Goal: Book appointment/travel/reservation

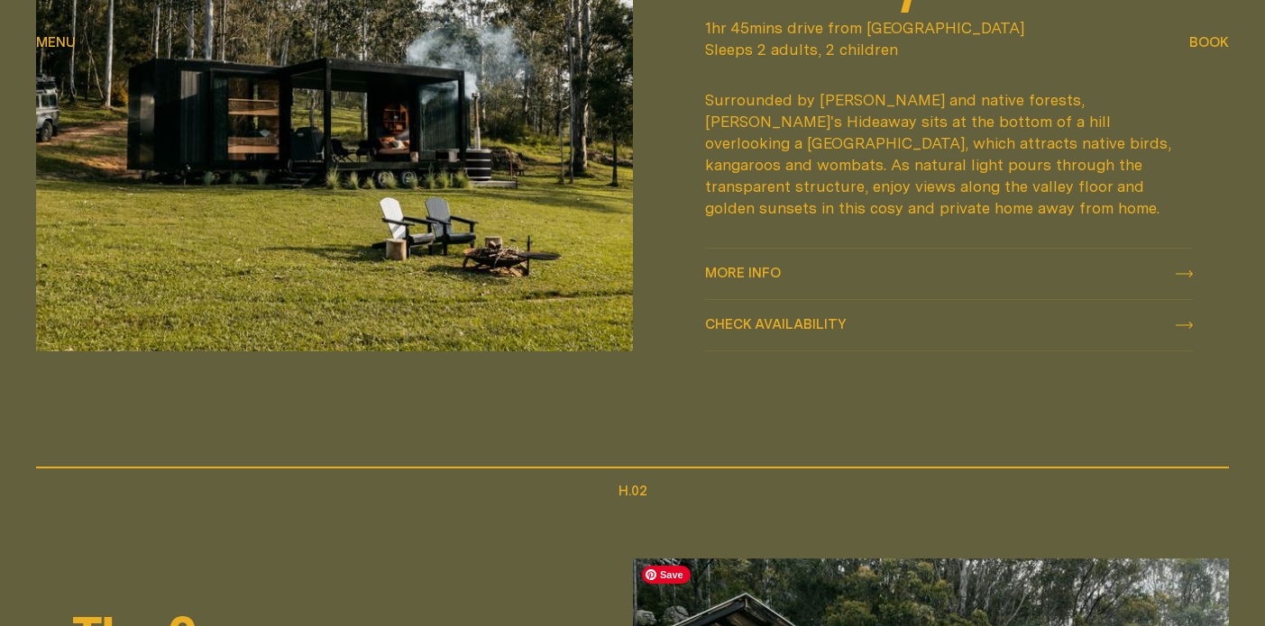
scroll to position [905, 0]
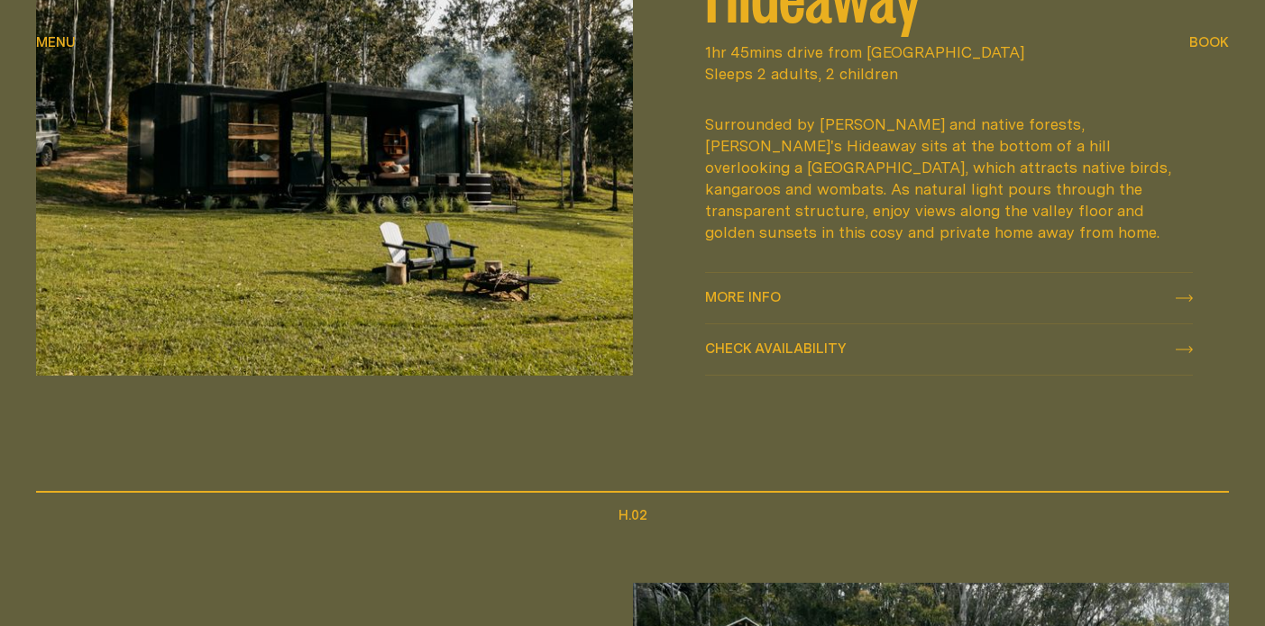
click at [818, 343] on span "Check availability" at bounding box center [776, 349] width 142 height 14
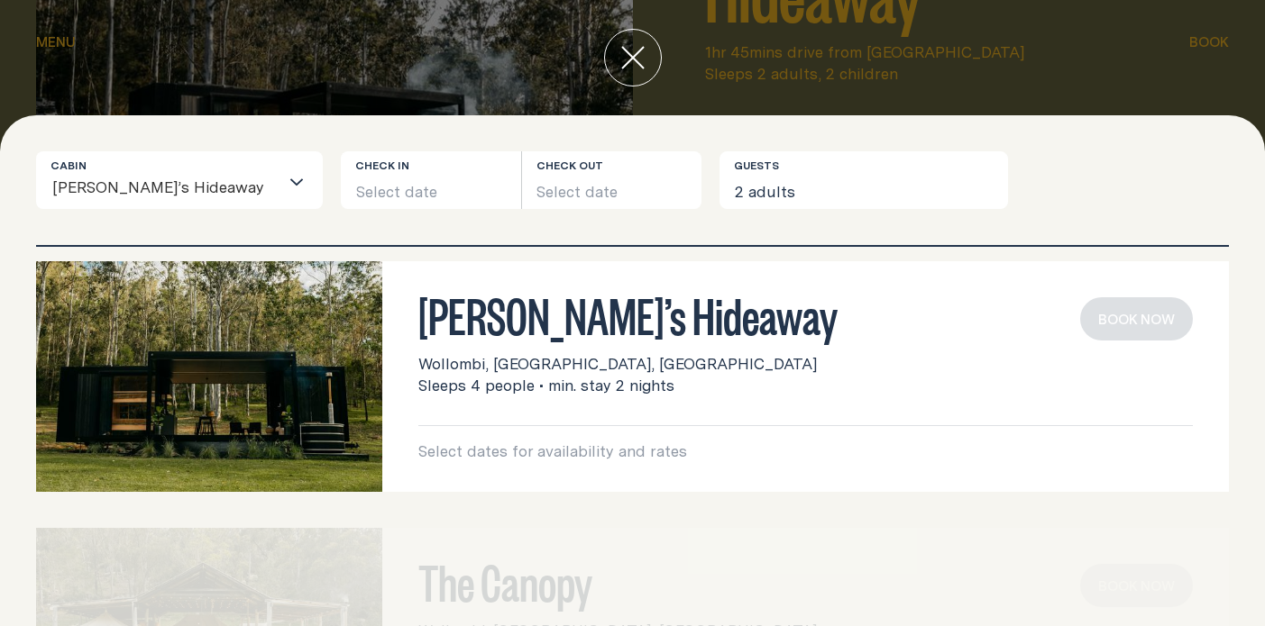
scroll to position [25, 0]
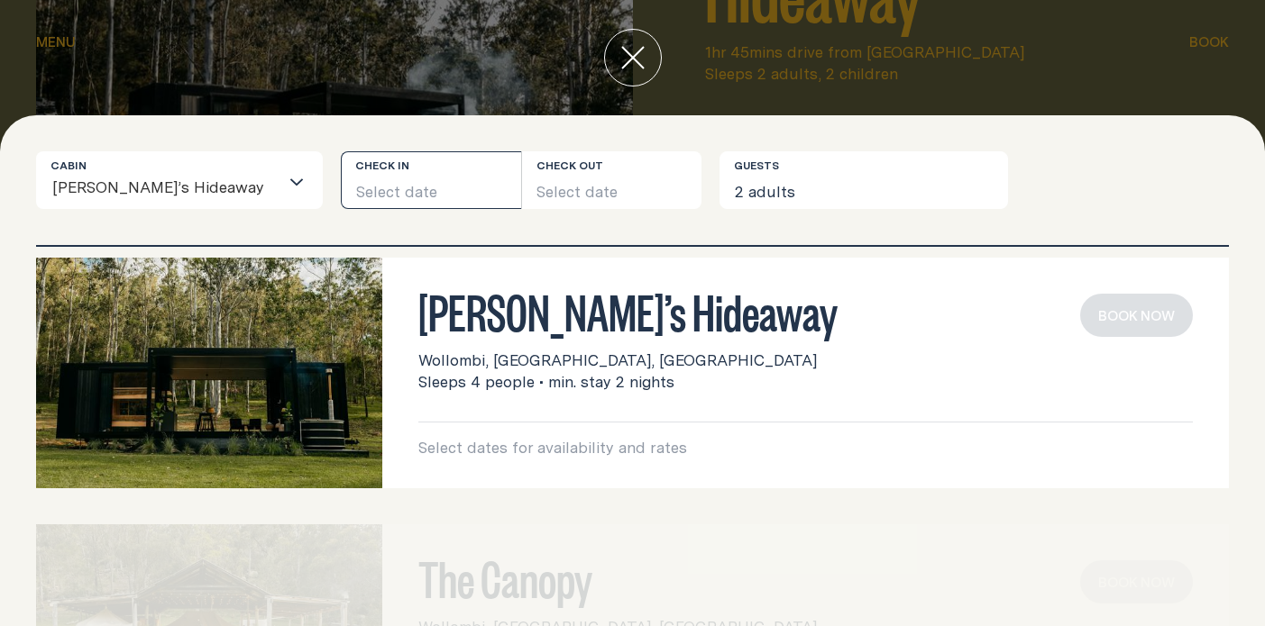
click at [377, 189] on button "Select date" at bounding box center [431, 180] width 180 height 58
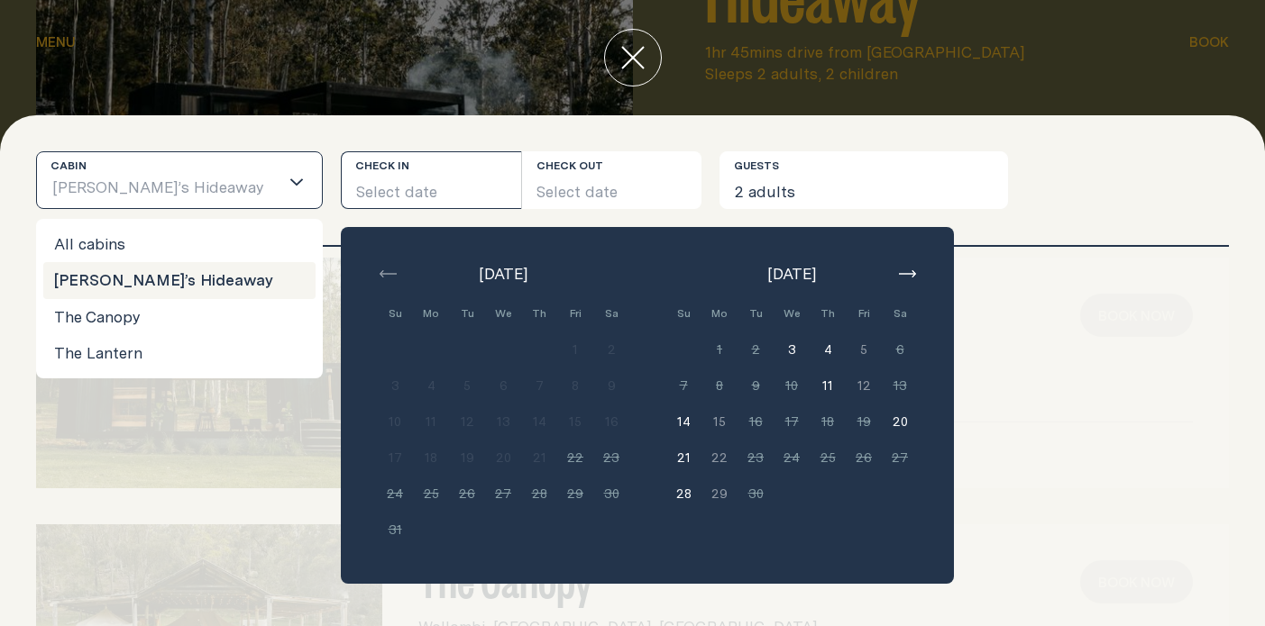
click at [279, 198] on div "Loading..." at bounding box center [300, 180] width 43 height 56
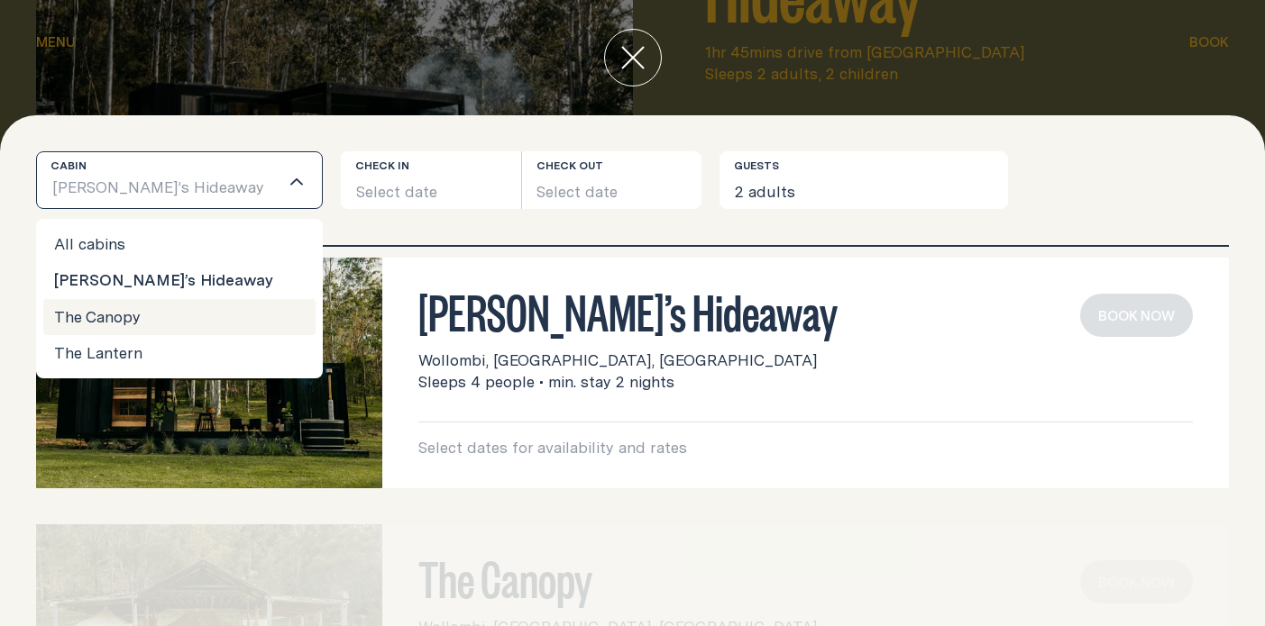
click at [176, 311] on li "The Canopy" at bounding box center [179, 317] width 272 height 36
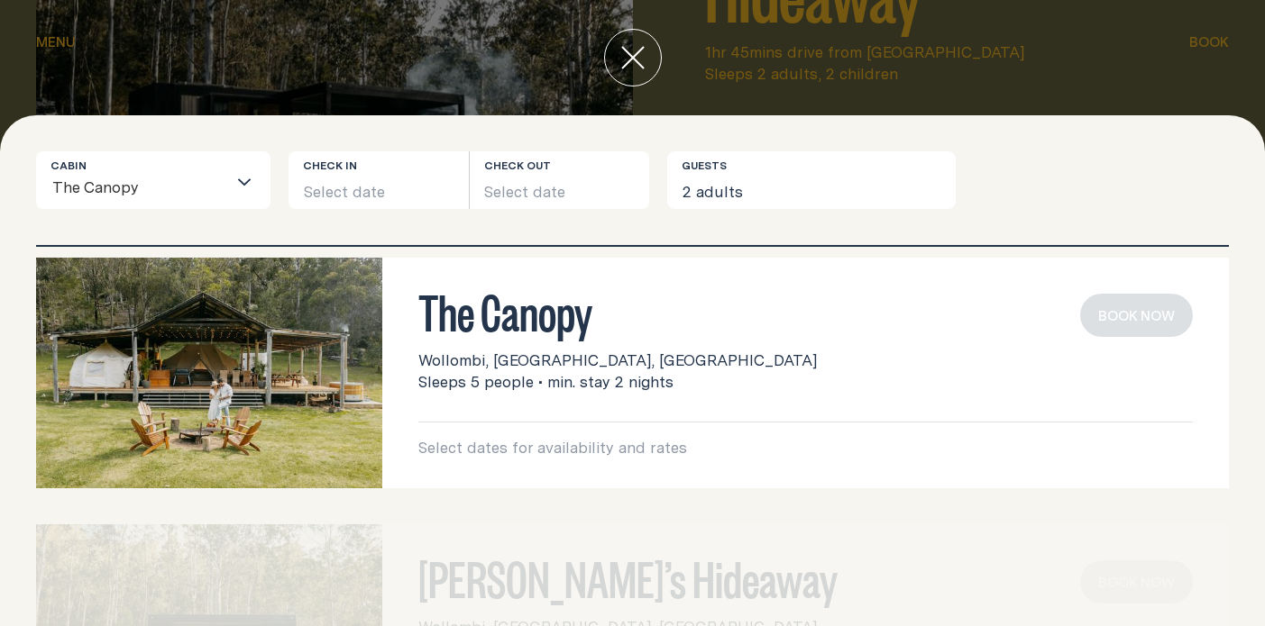
click at [178, 209] on div "Cabin The Canopy Loading... Check in Select date Check out Select date Guests 2…" at bounding box center [632, 198] width 1193 height 94
click at [184, 184] on input "Search for option" at bounding box center [183, 189] width 87 height 38
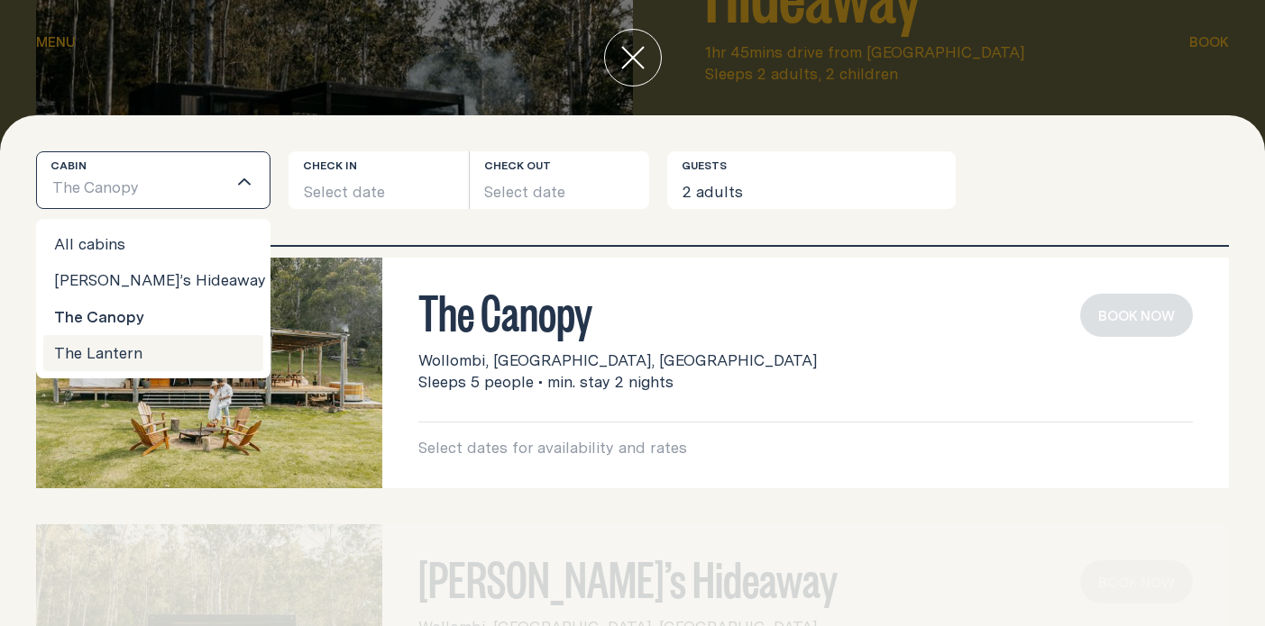
click at [106, 354] on li "The Lantern" at bounding box center [153, 353] width 220 height 36
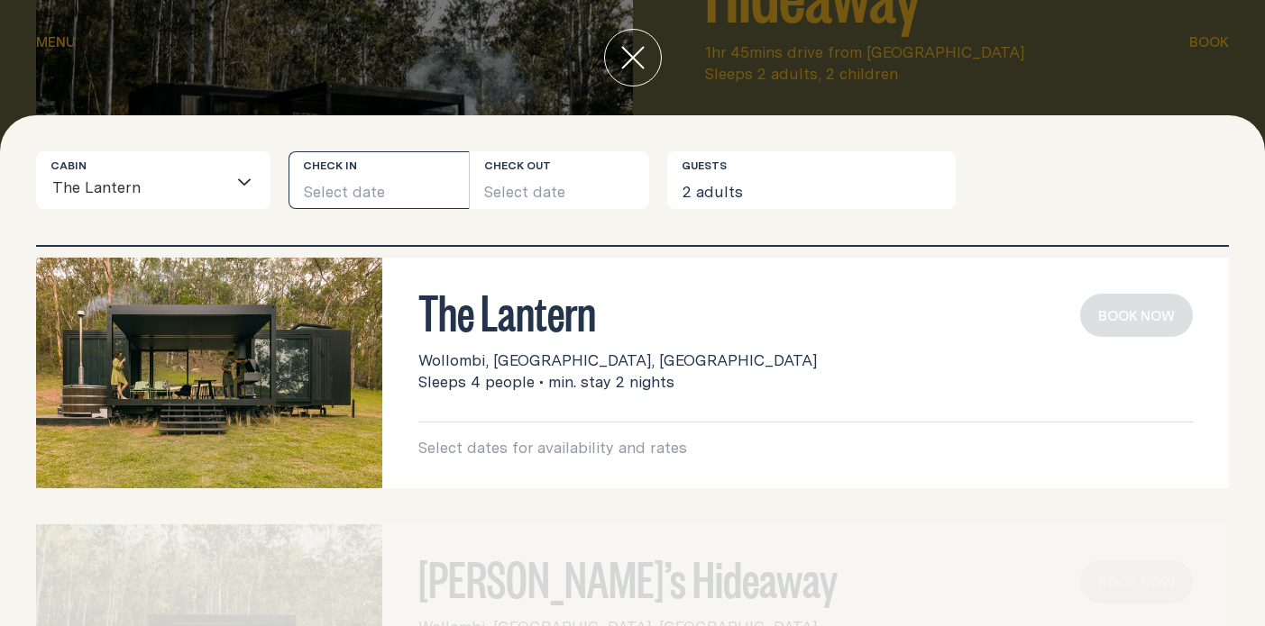
click at [368, 182] on button "Select date" at bounding box center [378, 180] width 180 height 58
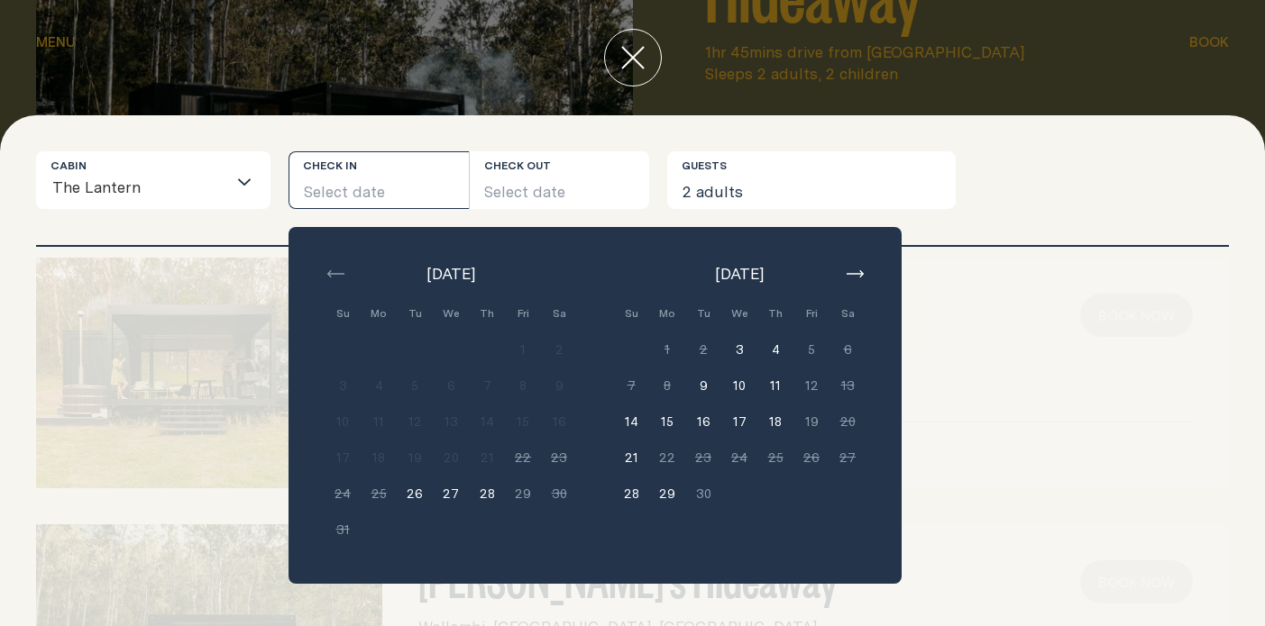
click at [736, 425] on button "17" at bounding box center [739, 422] width 36 height 36
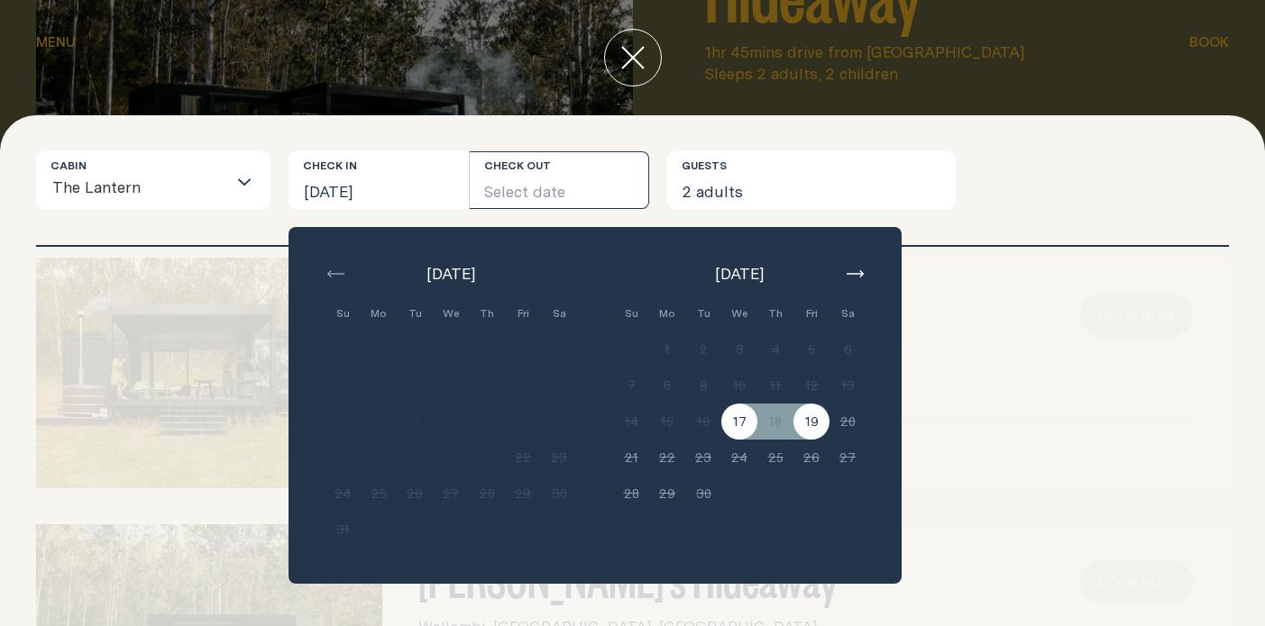
click at [798, 427] on button "19" at bounding box center [811, 422] width 36 height 36
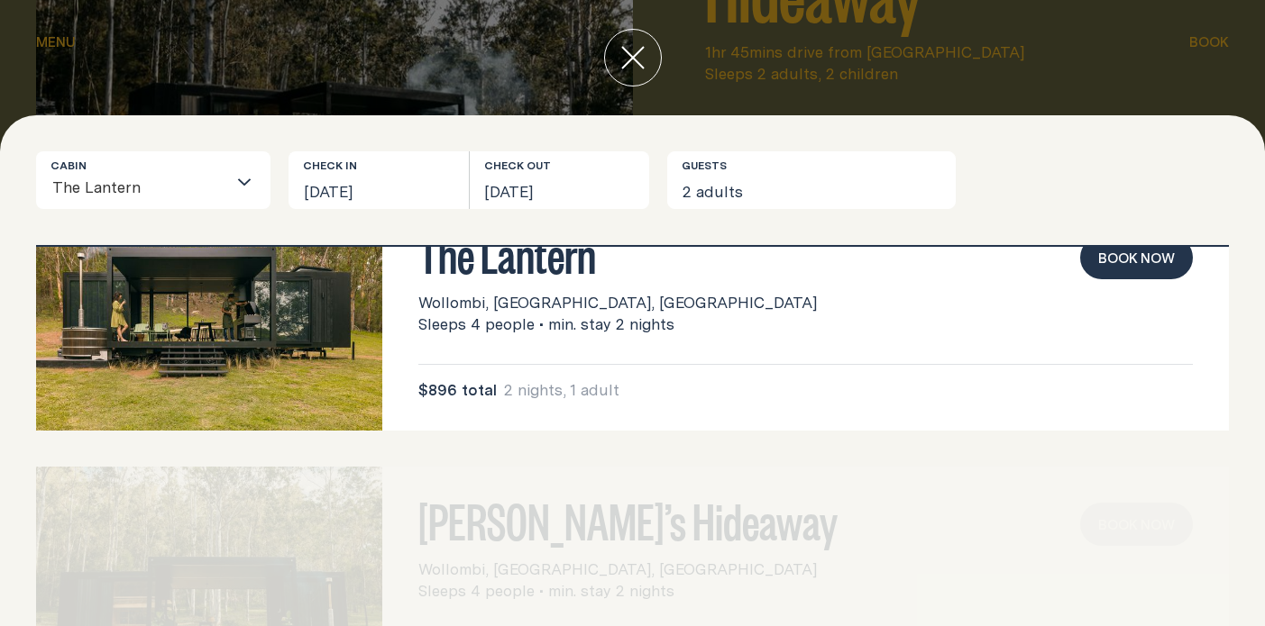
scroll to position [36, 0]
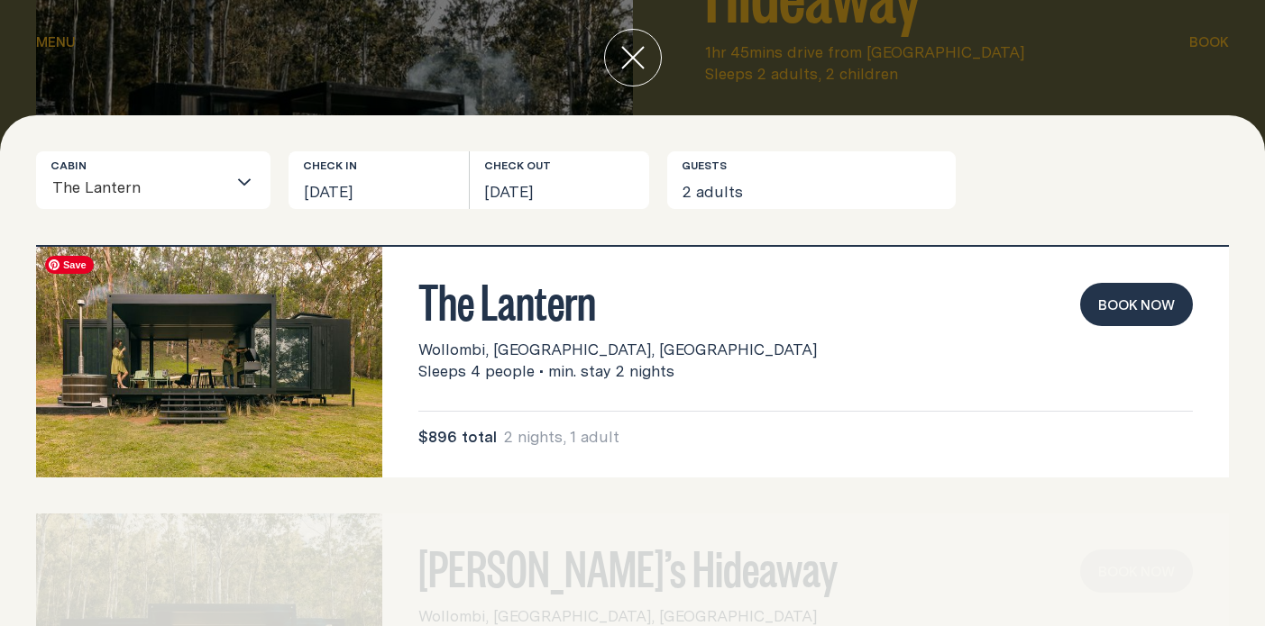
click at [299, 378] on img at bounding box center [209, 362] width 346 height 231
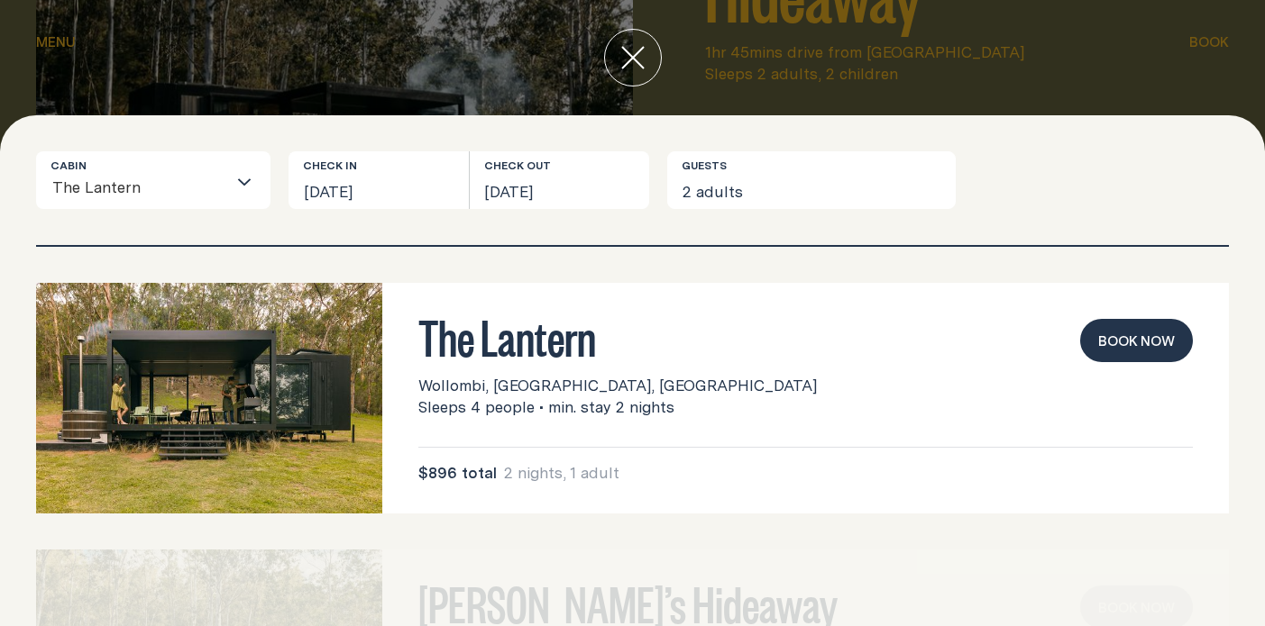
scroll to position [457, 0]
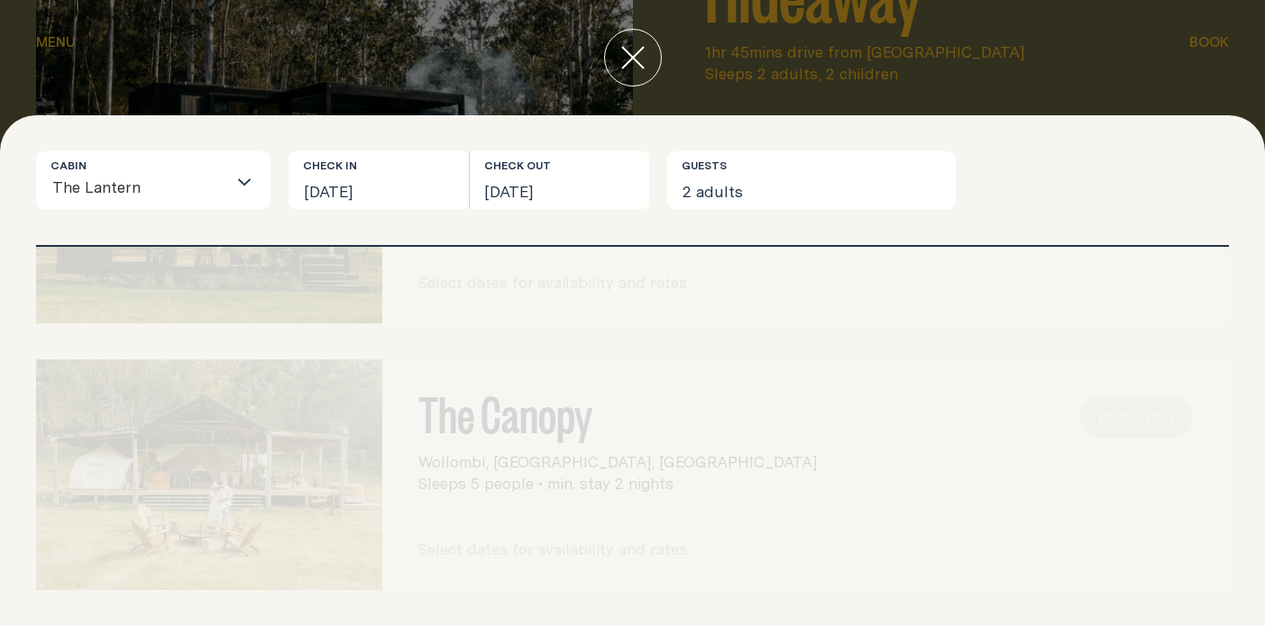
click at [651, 58] on button "close" at bounding box center [633, 58] width 58 height 58
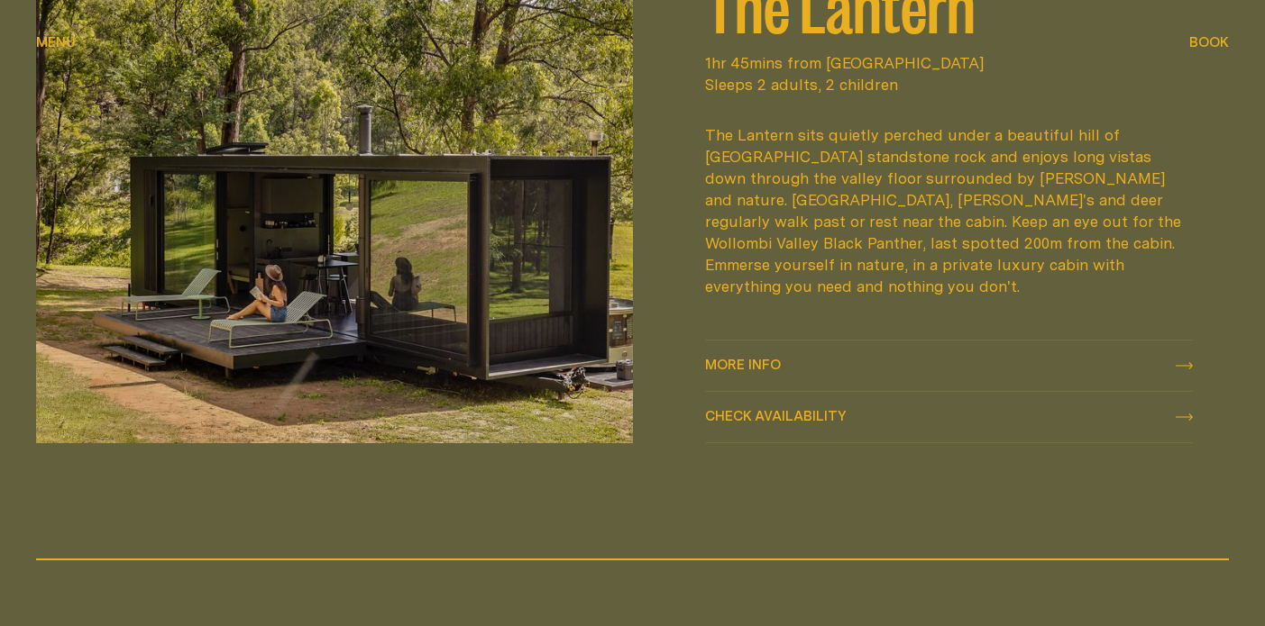
scroll to position [2314, 0]
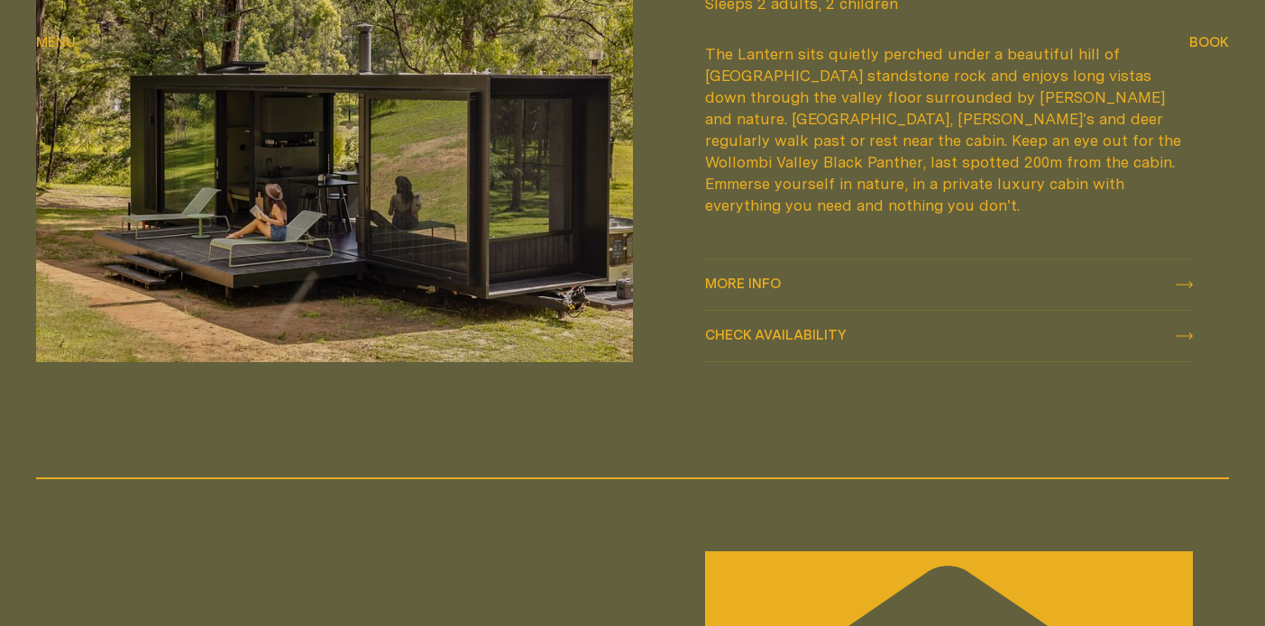
click at [780, 328] on span "Check availability" at bounding box center [776, 335] width 142 height 14
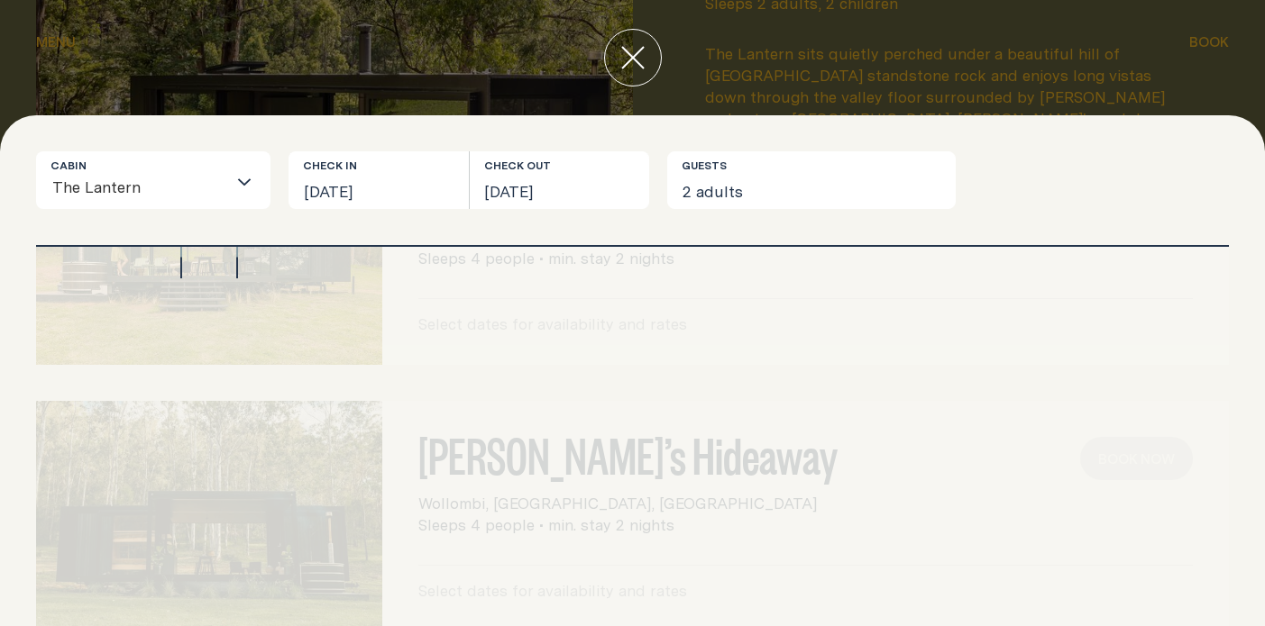
scroll to position [151, 0]
click at [535, 216] on div "Cabin The Lantern Loading... Check in [DATE] Check out [DATE] Guests 2 adults" at bounding box center [632, 198] width 1193 height 94
click at [388, 176] on button "[DATE]" at bounding box center [378, 180] width 180 height 58
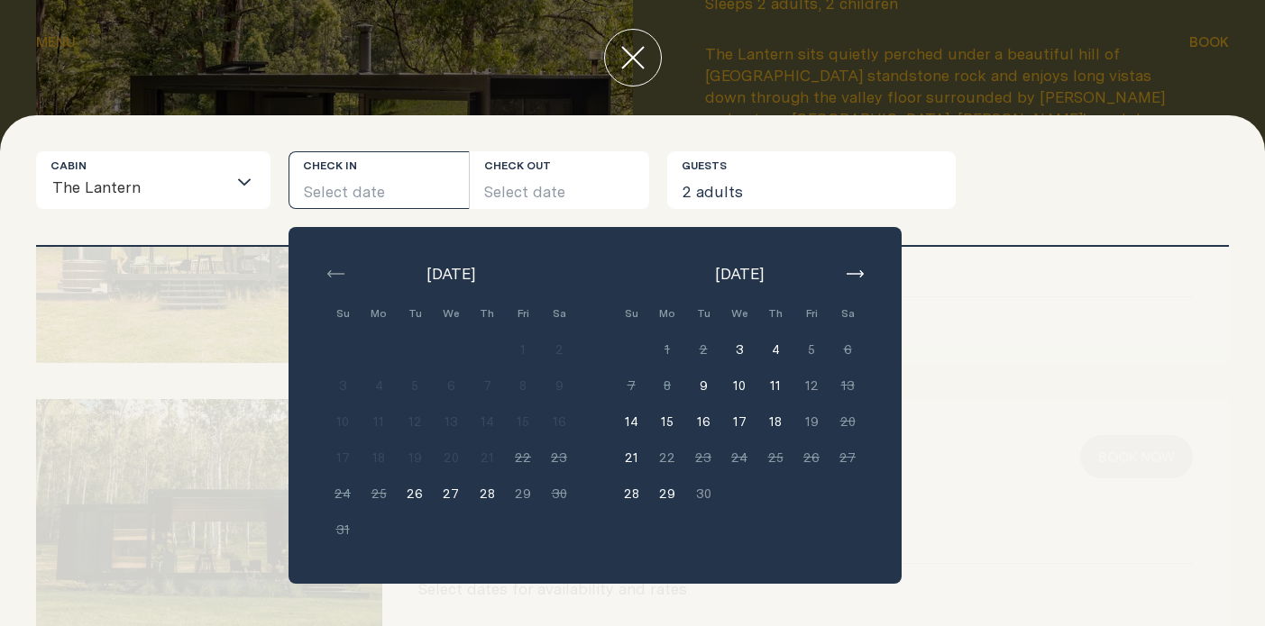
click at [859, 276] on icon "button" at bounding box center [854, 273] width 17 height 7
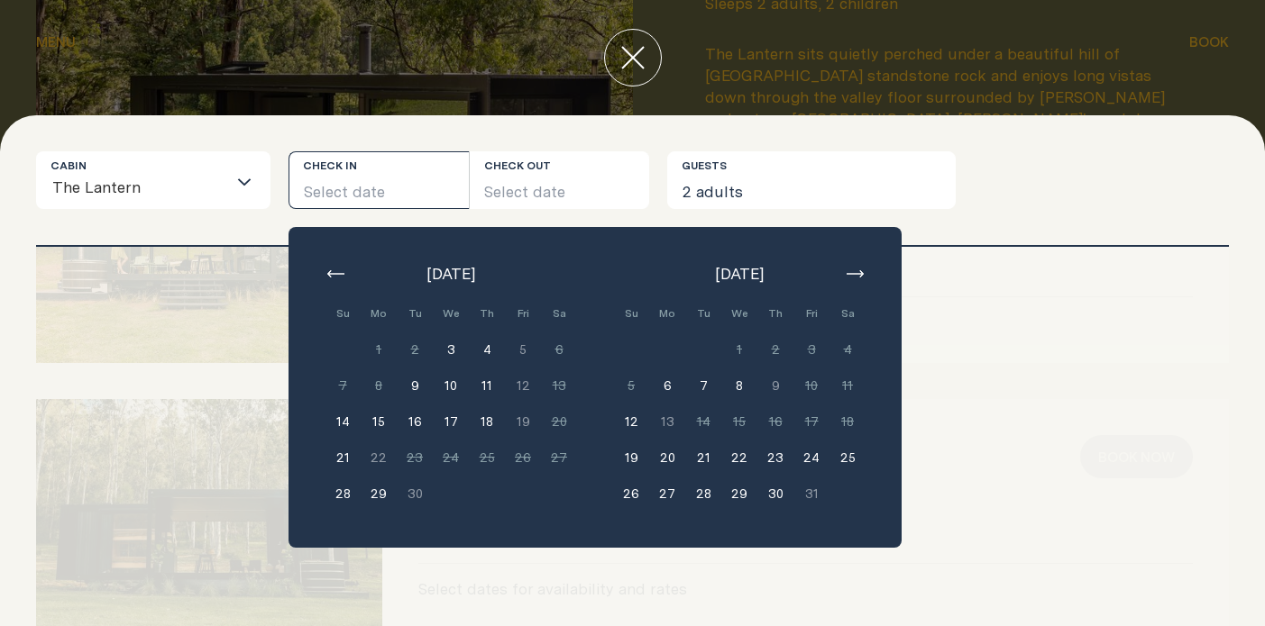
click at [221, 202] on input "Search for option" at bounding box center [184, 189] width 85 height 38
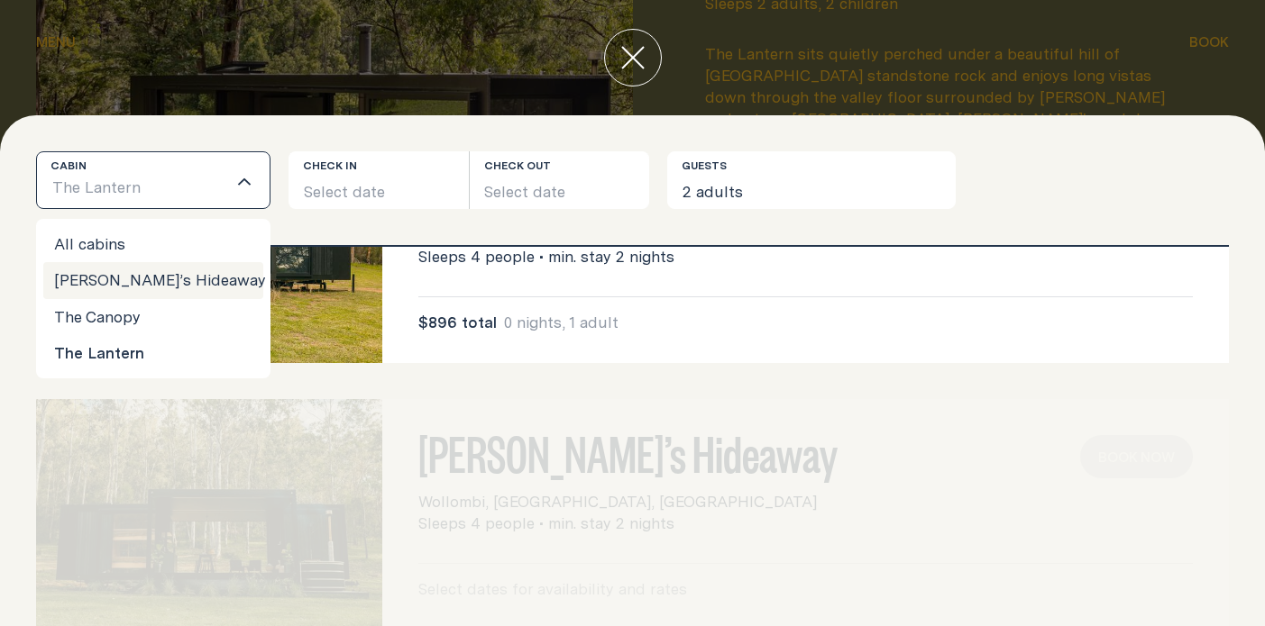
click at [132, 270] on li "[PERSON_NAME]’s Hideaway" at bounding box center [153, 280] width 220 height 36
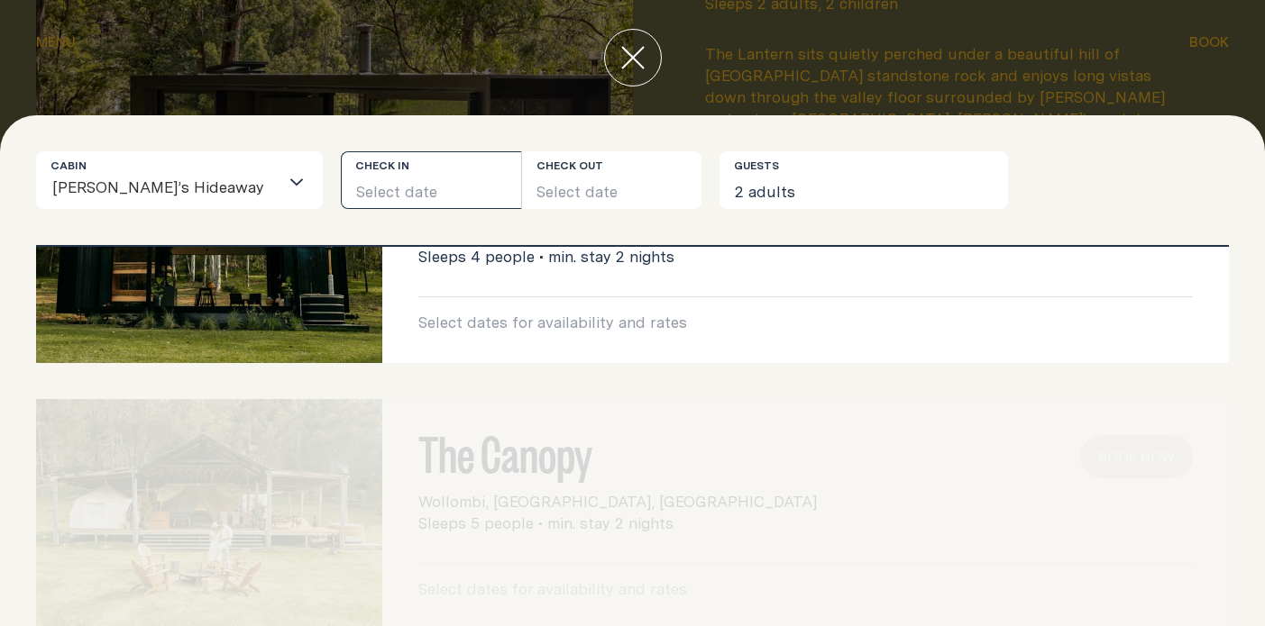
click at [371, 199] on button "Select date" at bounding box center [431, 180] width 180 height 58
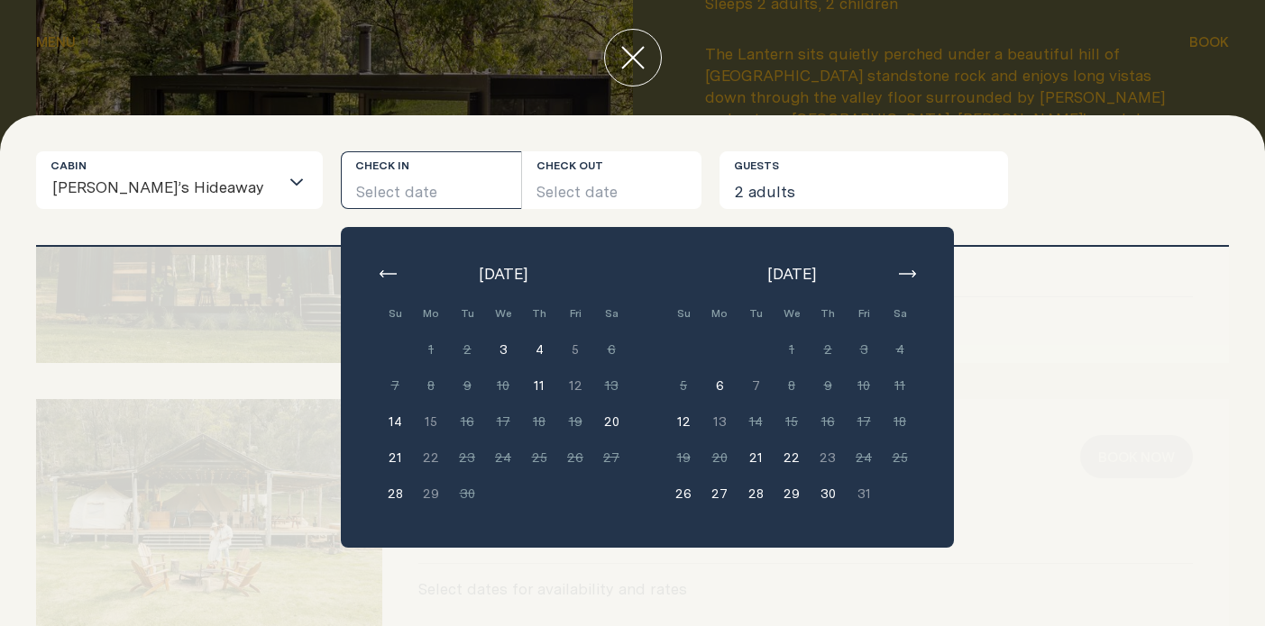
click at [1027, 301] on div "[PERSON_NAME]’s Hideaway Wollombi, [GEOGRAPHIC_DATA], [GEOGRAPHIC_DATA] Sleeps …" at bounding box center [632, 248] width 1193 height 231
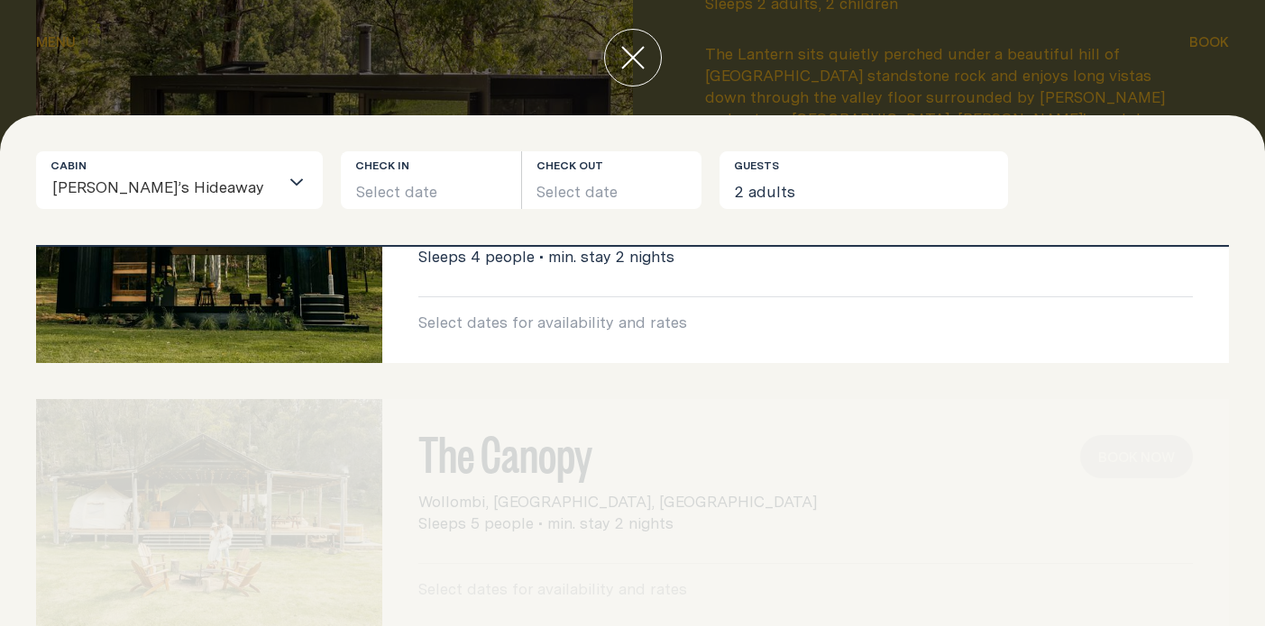
click at [630, 65] on icon "close" at bounding box center [632, 57] width 23 height 23
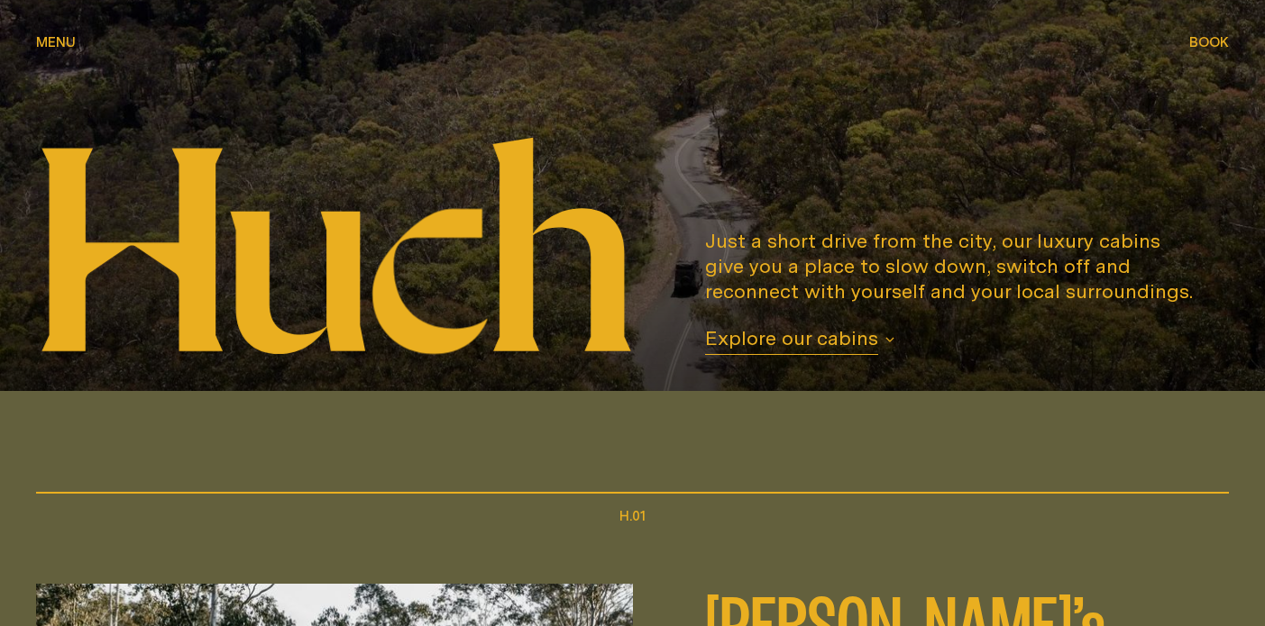
scroll to position [0, 0]
